Goal: Task Accomplishment & Management: Manage account settings

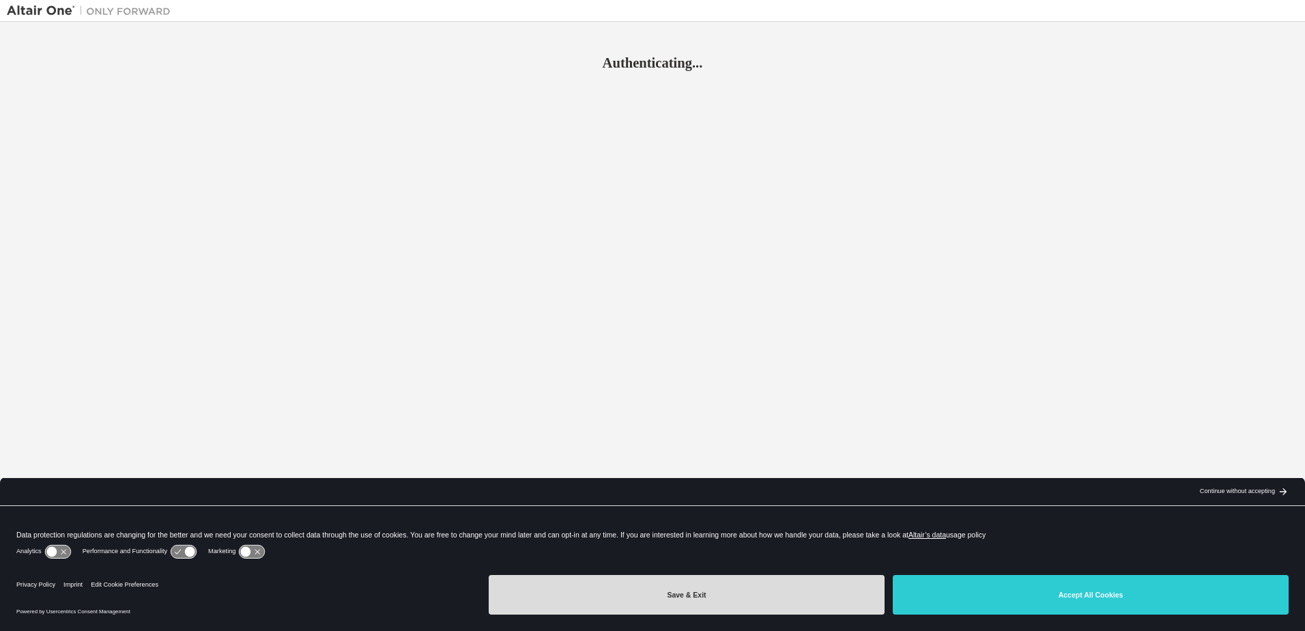
click at [789, 613] on button "Save & Exit" at bounding box center [687, 595] width 396 height 40
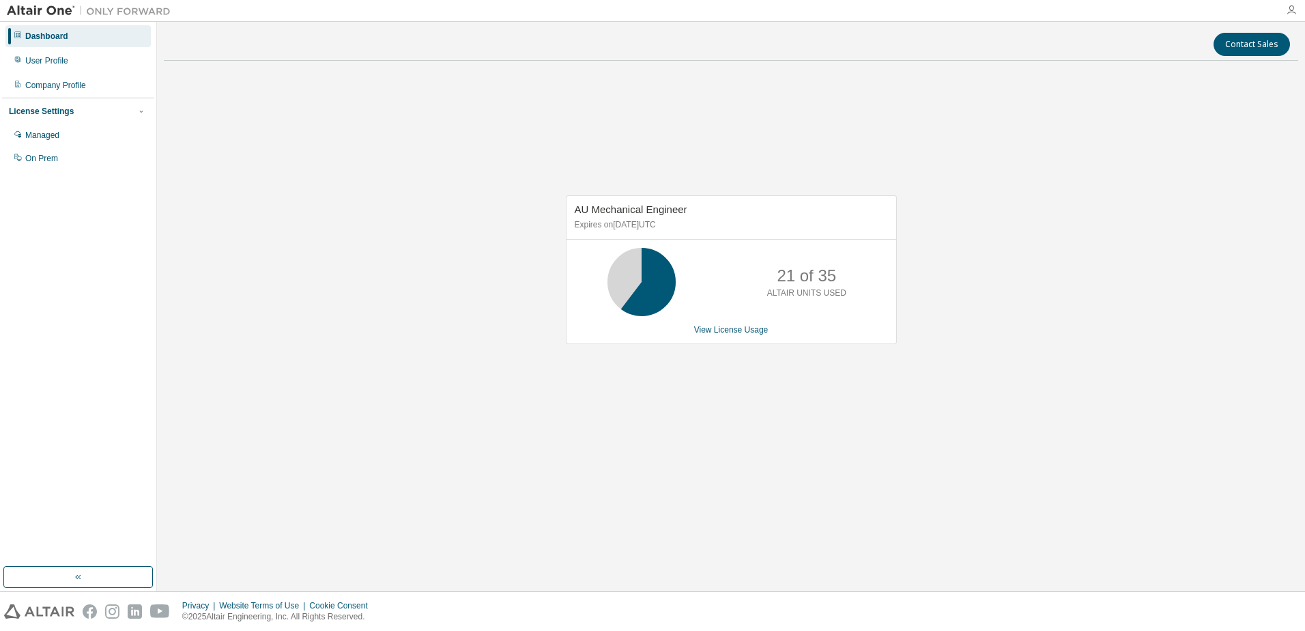
click at [1293, 12] on icon "button" at bounding box center [1291, 10] width 11 height 11
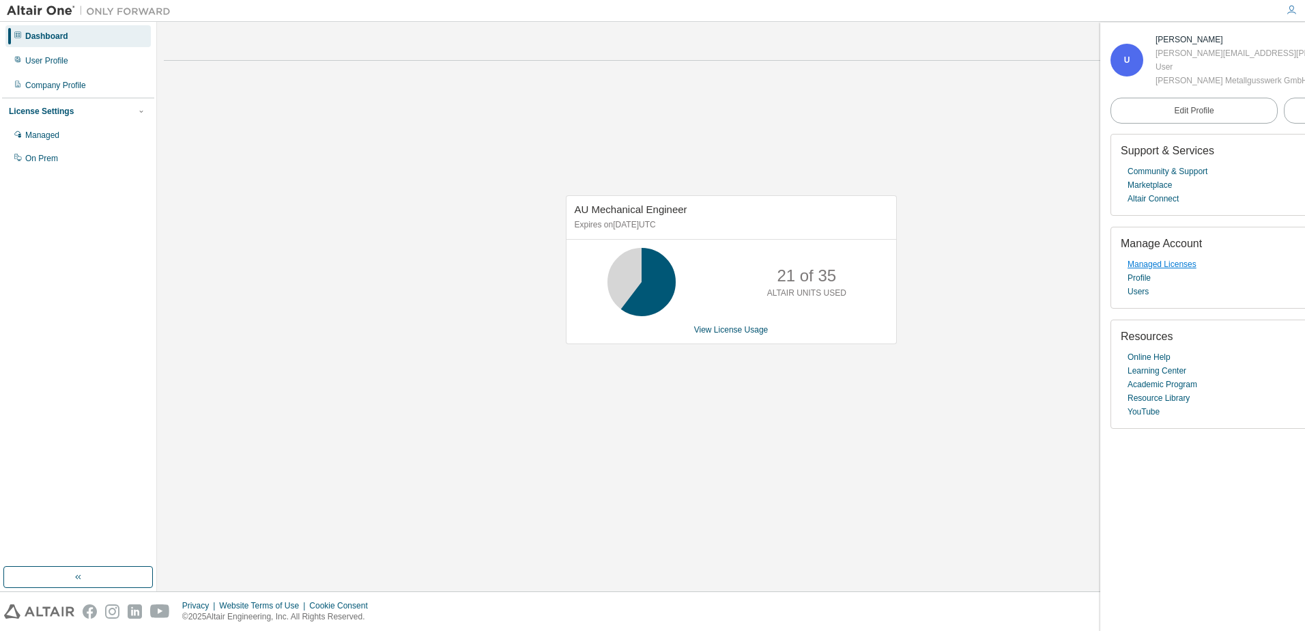
click at [1165, 271] on link "Managed Licenses" at bounding box center [1162, 264] width 69 height 14
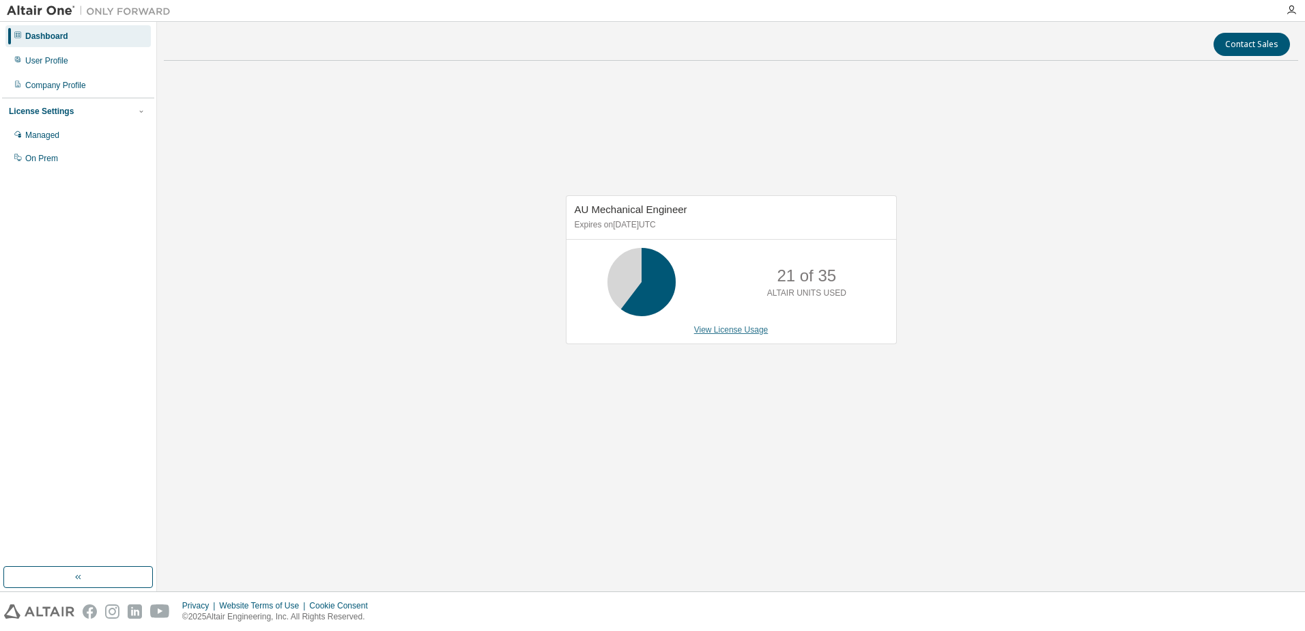
click at [735, 330] on link "View License Usage" at bounding box center [731, 330] width 74 height 10
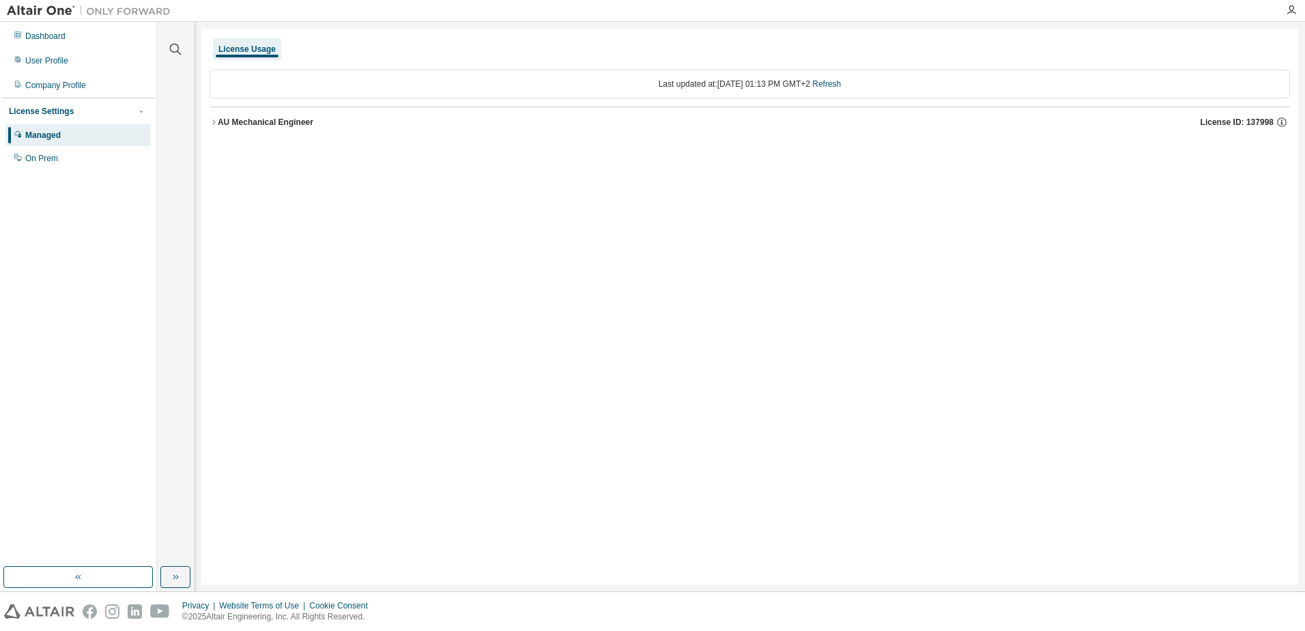
click at [214, 121] on icon "button" at bounding box center [213, 121] width 3 height 5
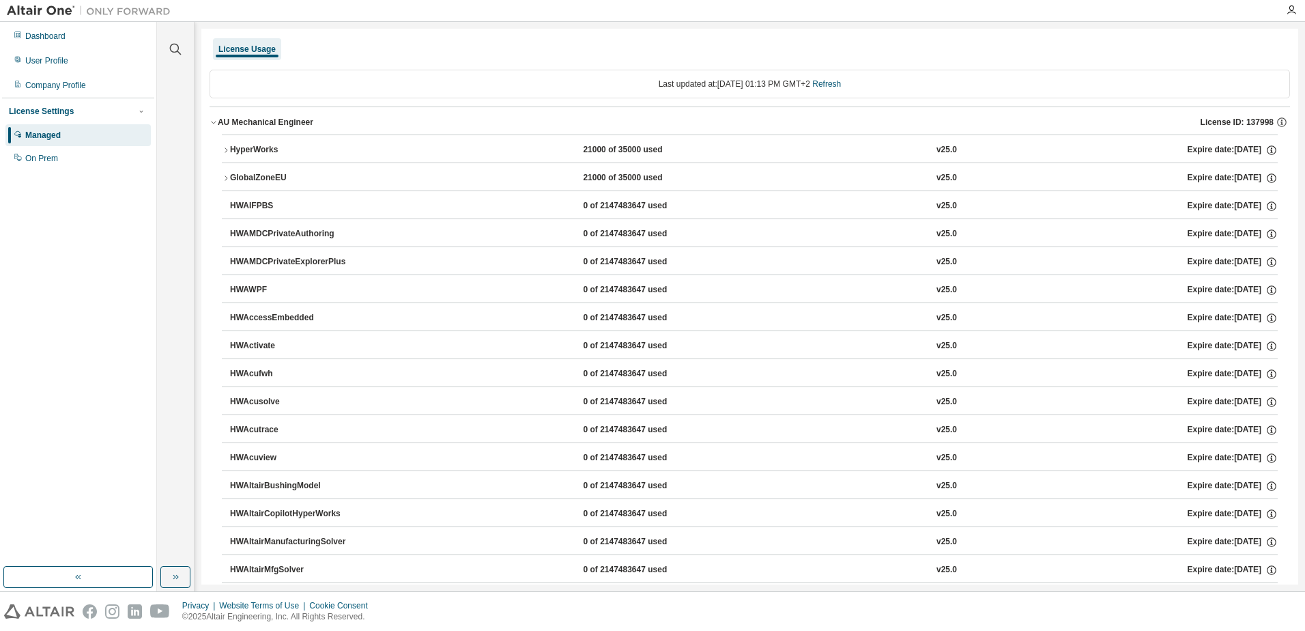
click at [226, 147] on icon "button" at bounding box center [226, 150] width 8 height 8
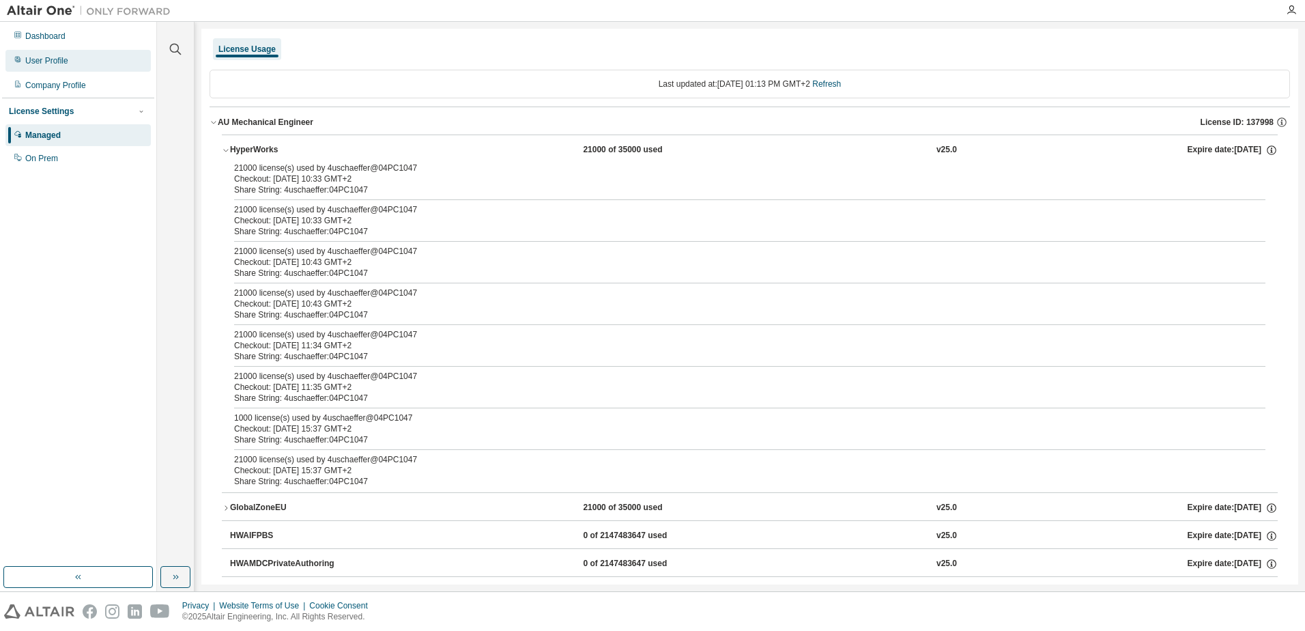
click at [48, 61] on div "User Profile" at bounding box center [46, 60] width 43 height 11
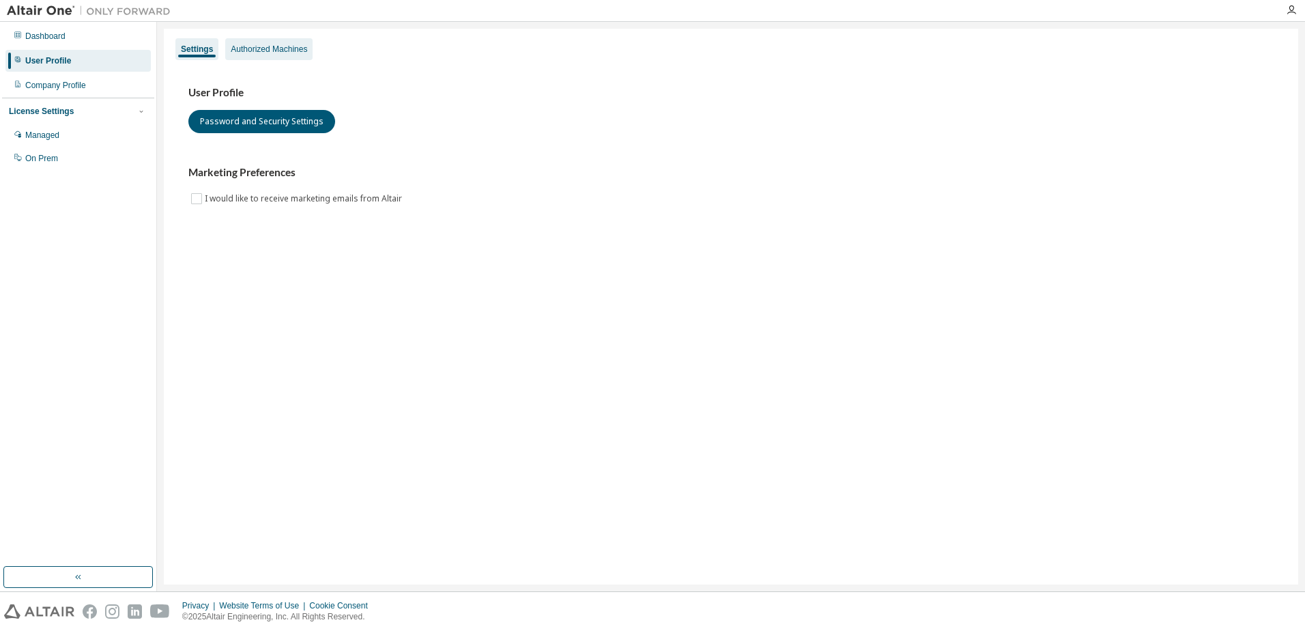
click at [255, 47] on div "Authorized Machines" at bounding box center [269, 49] width 76 height 11
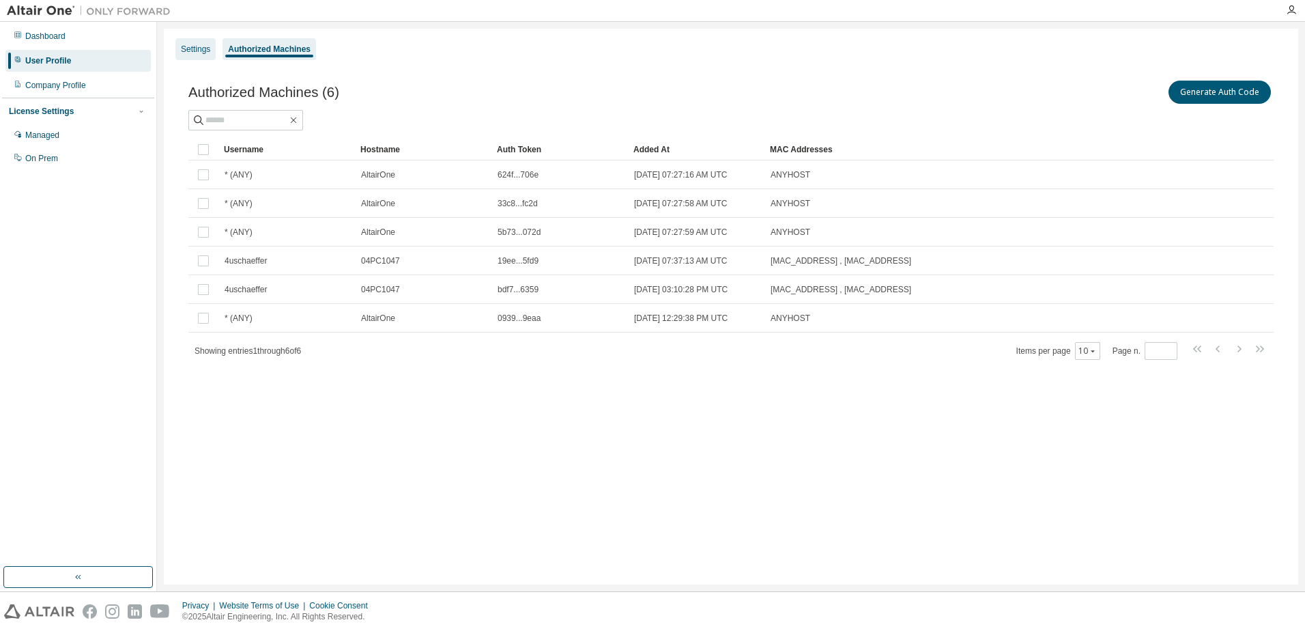
click at [195, 45] on div "Settings" at bounding box center [195, 49] width 29 height 11
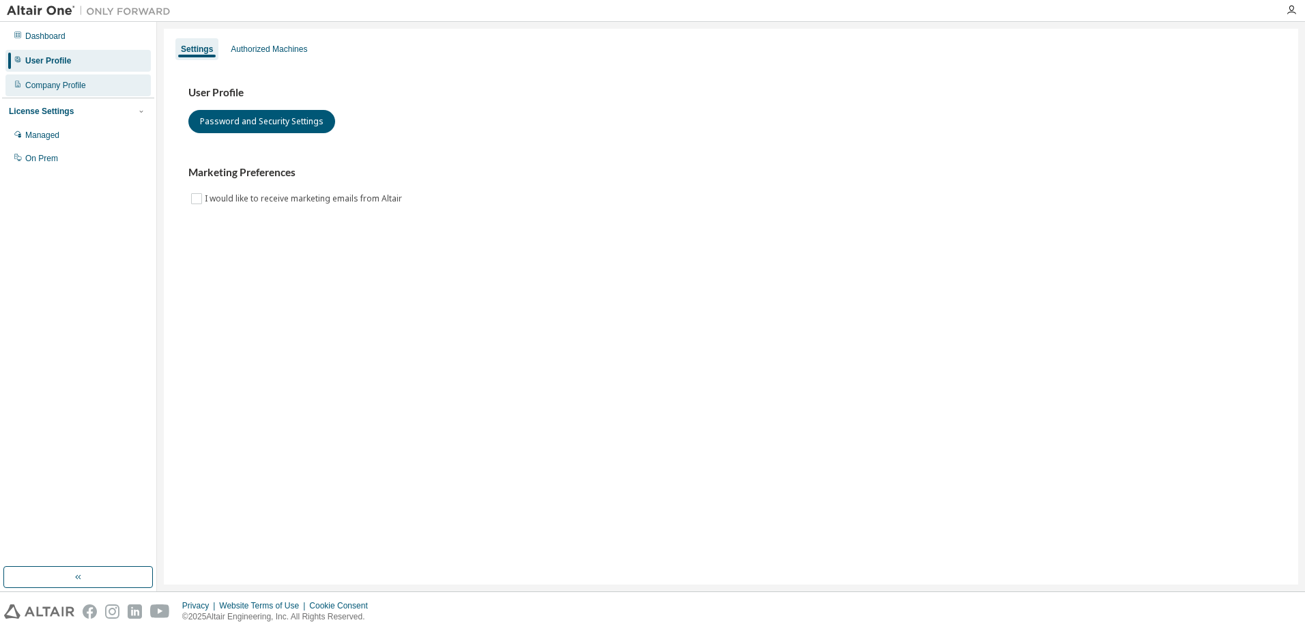
click at [42, 89] on div "Company Profile" at bounding box center [55, 85] width 61 height 11
